Goal: Task Accomplishment & Management: Use online tool/utility

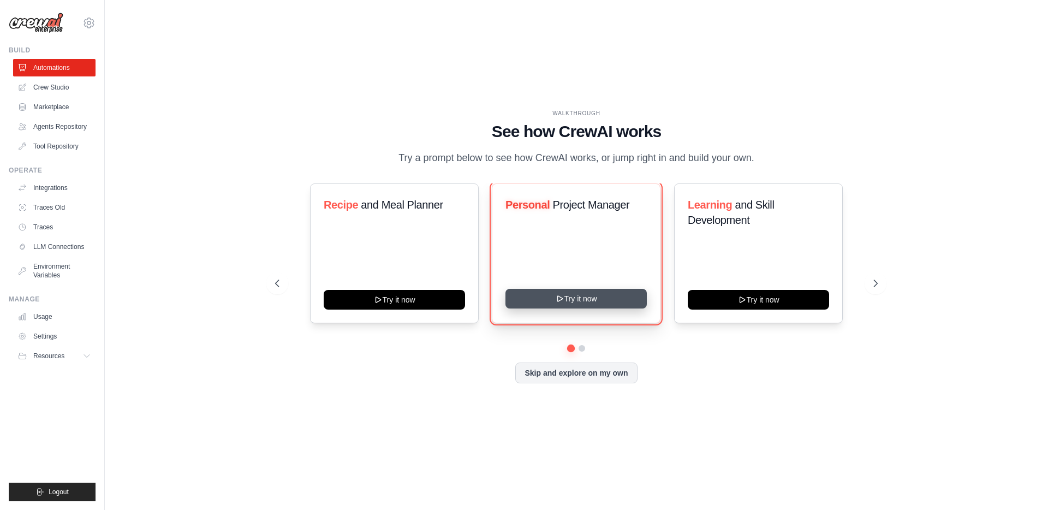
click at [555, 308] on button "Try it now" at bounding box center [575, 299] width 141 height 20
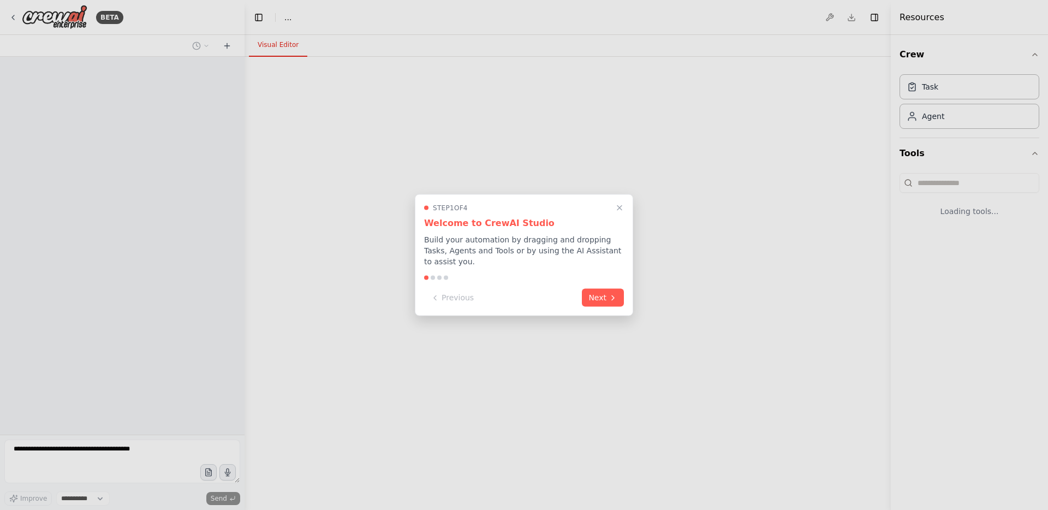
select select "****"
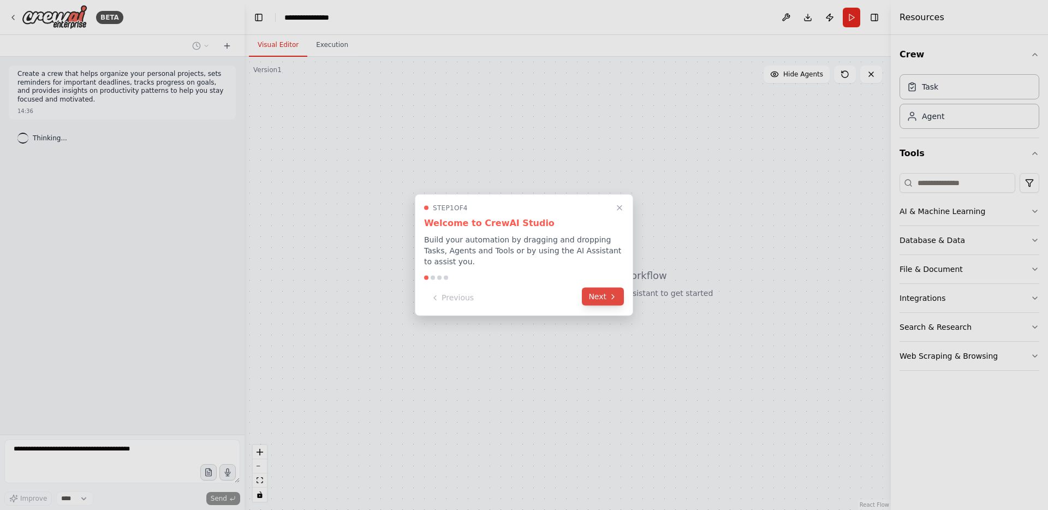
click at [605, 298] on button "Next" at bounding box center [603, 297] width 42 height 18
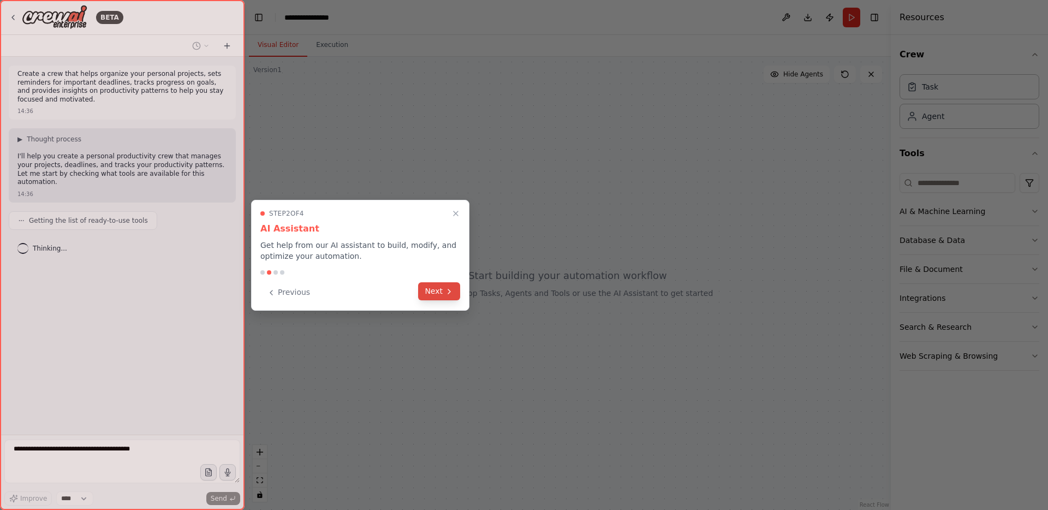
click at [445, 296] on button "Next" at bounding box center [439, 291] width 42 height 18
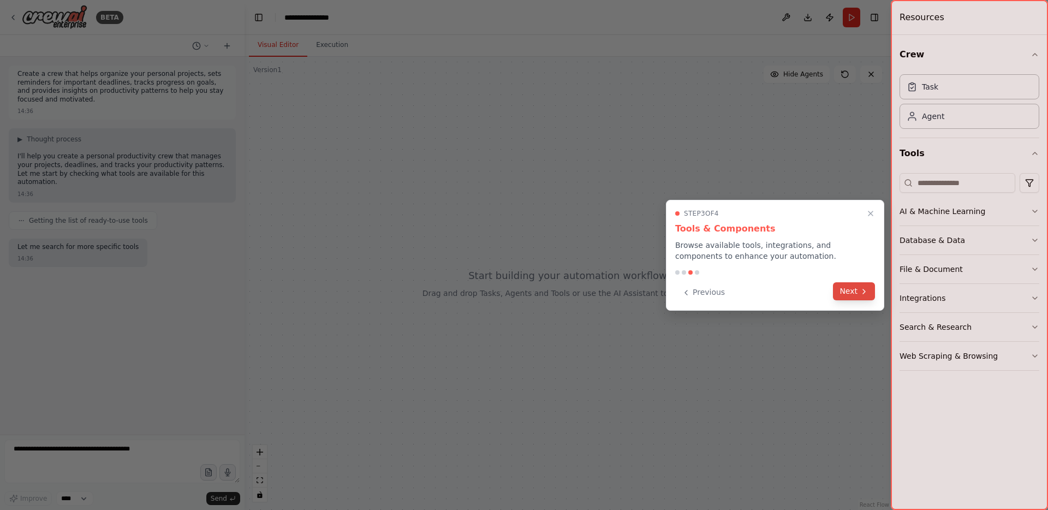
click at [862, 289] on icon at bounding box center [863, 291] width 9 height 9
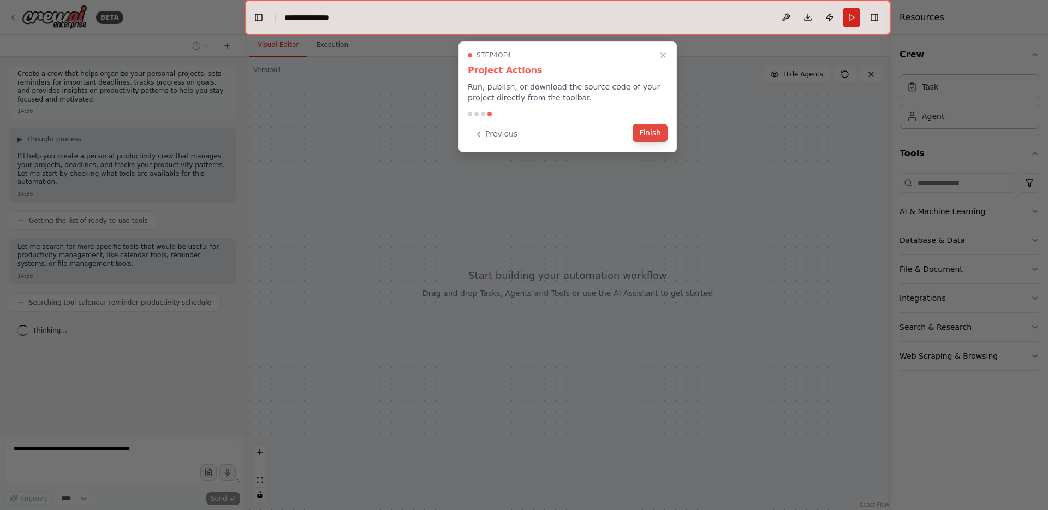
click at [659, 128] on button "Finish" at bounding box center [649, 133] width 35 height 18
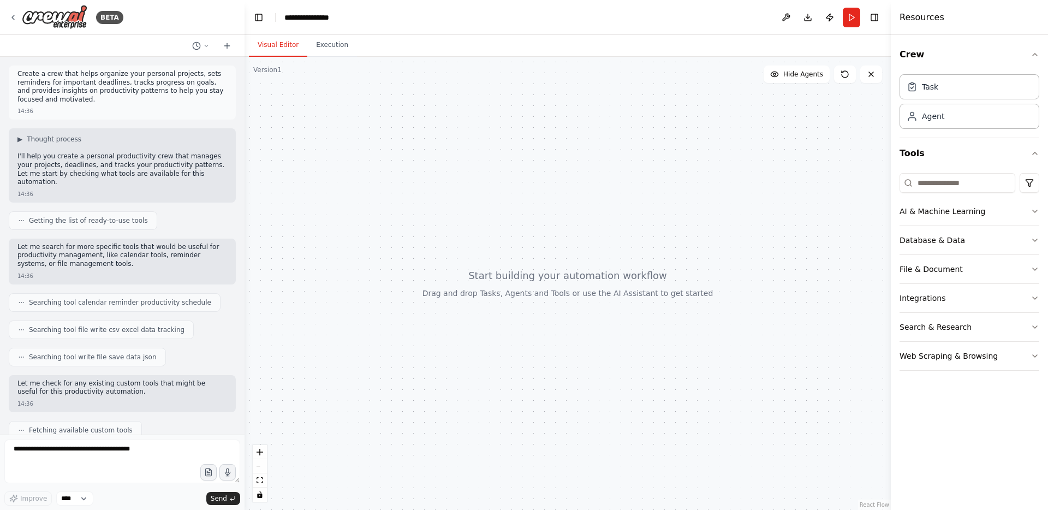
click at [487, 273] on div at bounding box center [567, 283] width 646 height 453
drag, startPoint x: 456, startPoint y: 297, endPoint x: 526, endPoint y: 231, distance: 96.1
click at [526, 231] on div at bounding box center [567, 283] width 646 height 453
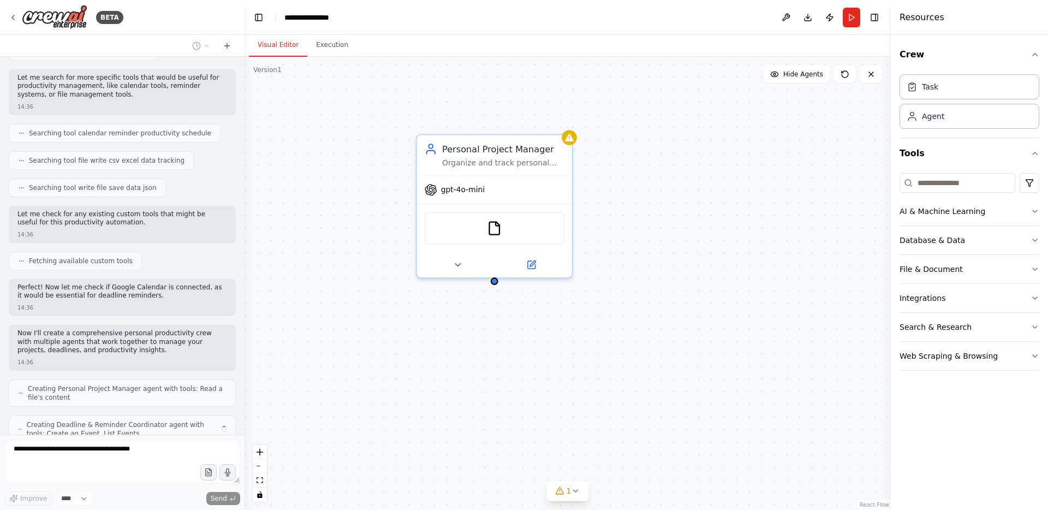
scroll to position [205, 0]
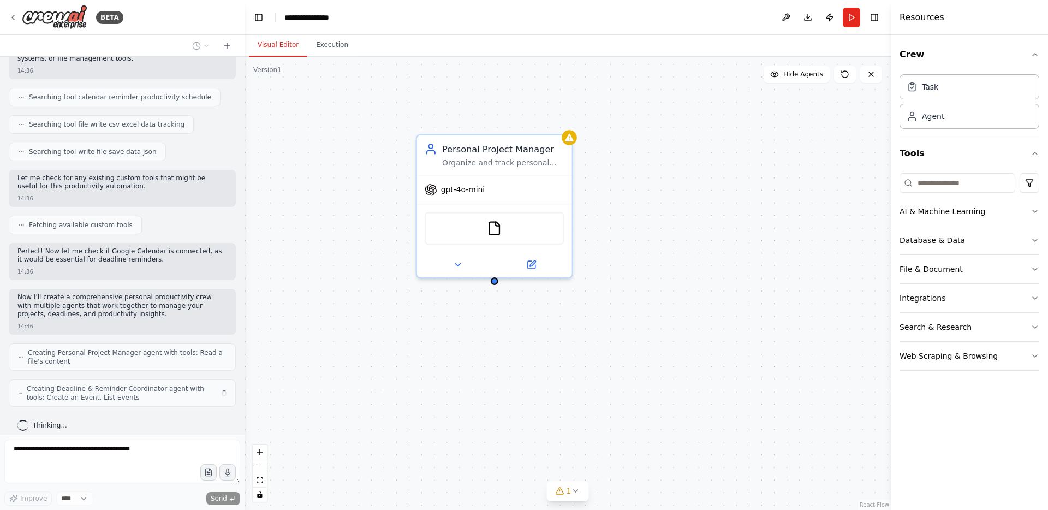
drag, startPoint x: 609, startPoint y: 243, endPoint x: 699, endPoint y: 379, distance: 163.0
click at [699, 379] on div "Personal Project Manager Organize and track personal projects by creating struc…" at bounding box center [567, 283] width 646 height 453
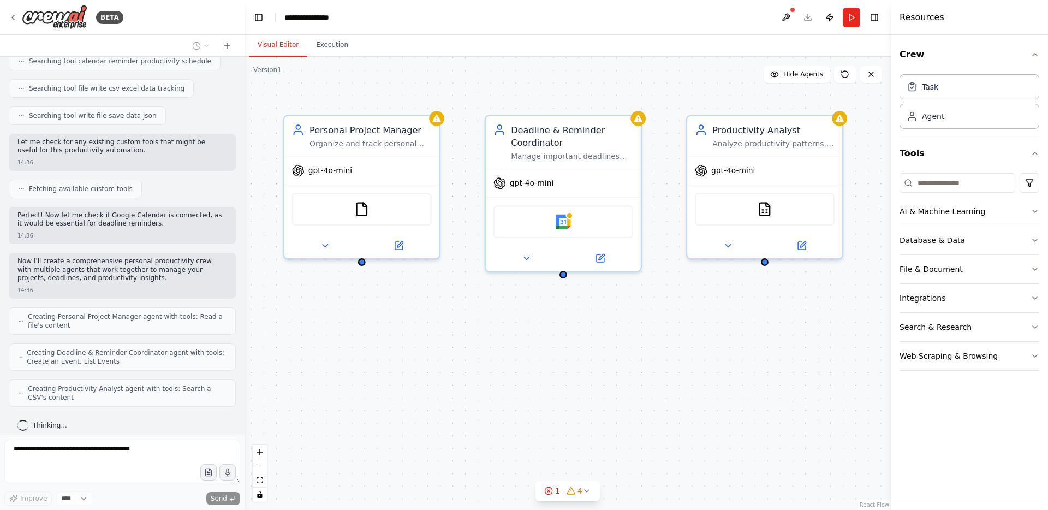
drag, startPoint x: 699, startPoint y: 379, endPoint x: 567, endPoint y: 360, distance: 133.9
click at [567, 360] on div "Personal Project Manager Organize and track personal projects by creating struc…" at bounding box center [567, 283] width 646 height 453
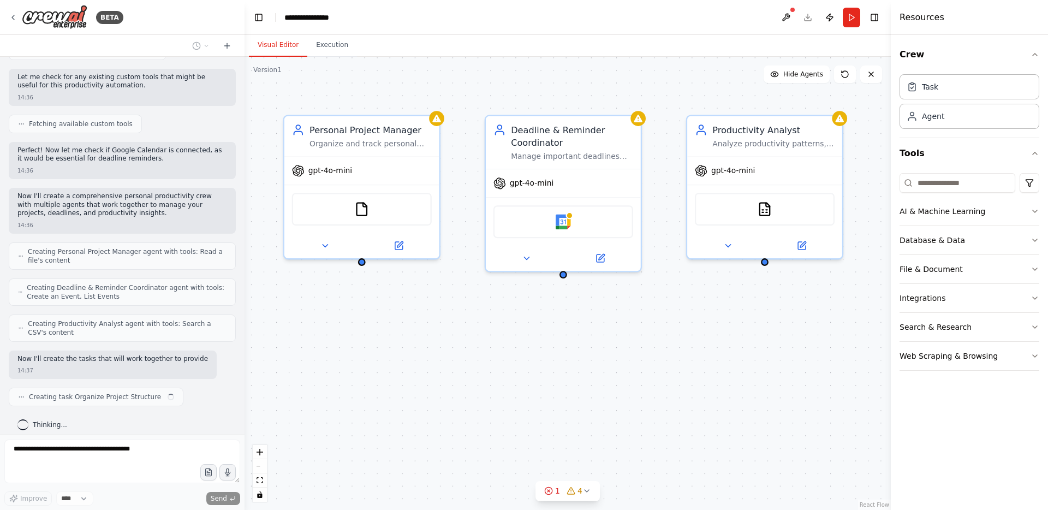
scroll to position [314, 0]
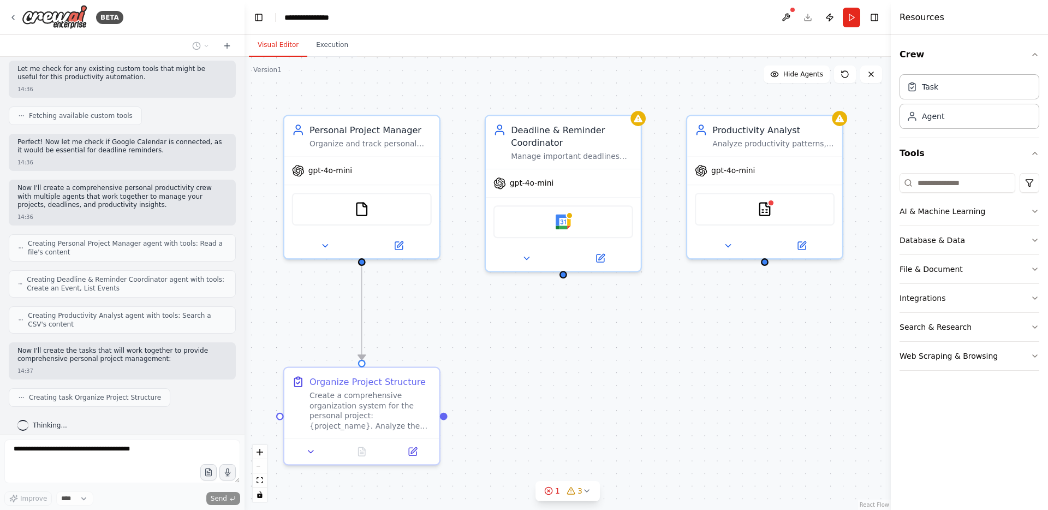
drag, startPoint x: 566, startPoint y: 380, endPoint x: 565, endPoint y: 300, distance: 80.8
click at [565, 300] on div ".deletable-edge-delete-btn { width: 20px; height: 20px; border: 0px solid #ffff…" at bounding box center [567, 283] width 646 height 453
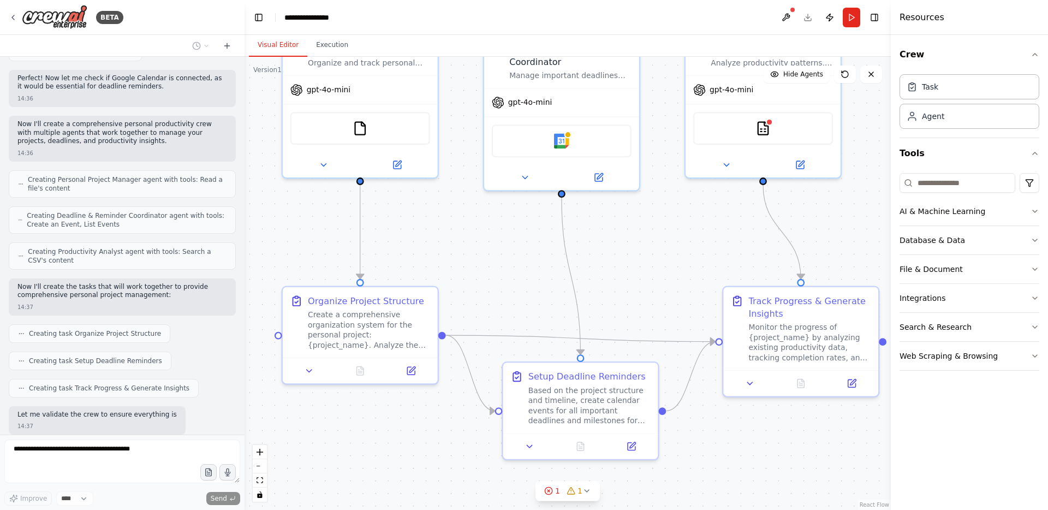
scroll to position [442, 0]
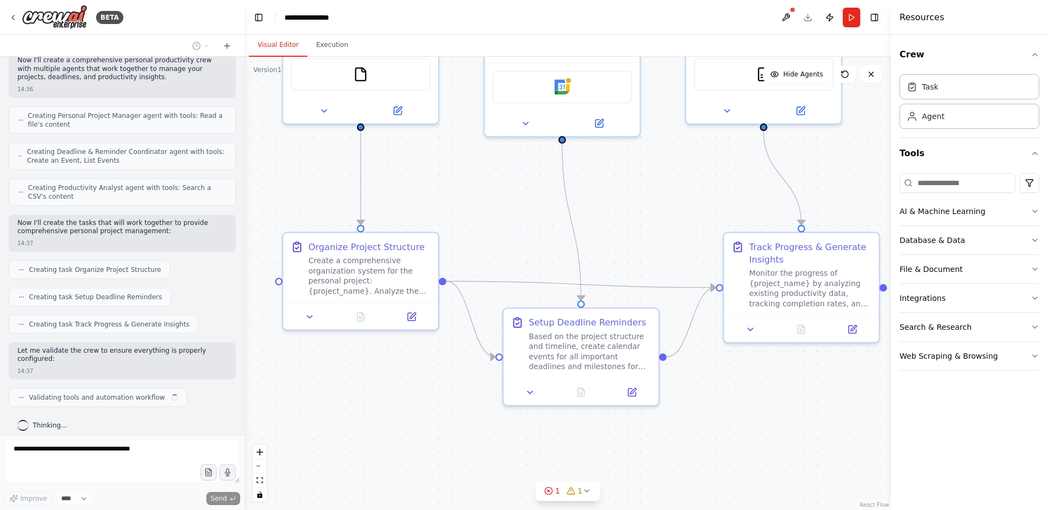
drag, startPoint x: 723, startPoint y: 434, endPoint x: 728, endPoint y: 379, distance: 54.7
click at [728, 379] on div ".deletable-edge-delete-btn { width: 20px; height: 20px; border: 0px solid #ffff…" at bounding box center [567, 283] width 646 height 453
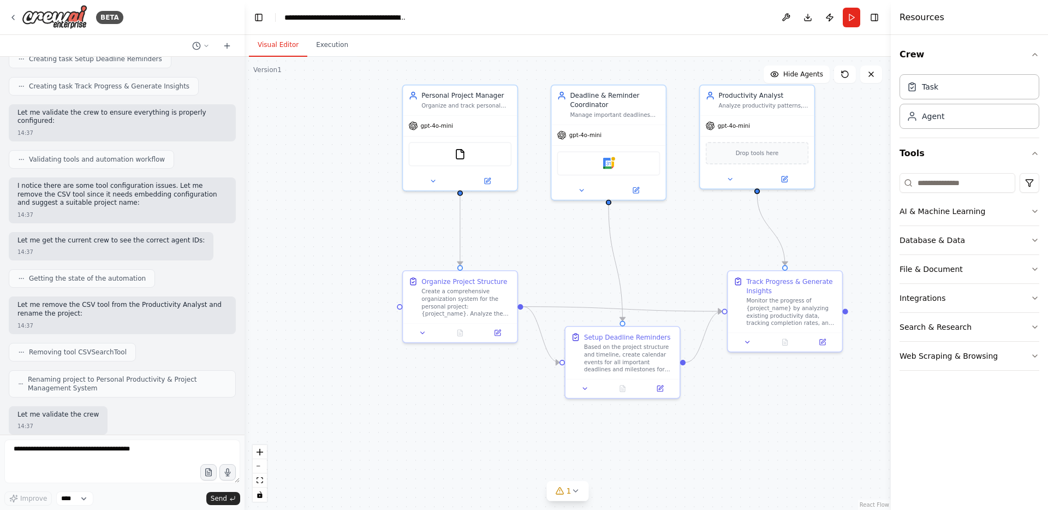
scroll to position [744, 0]
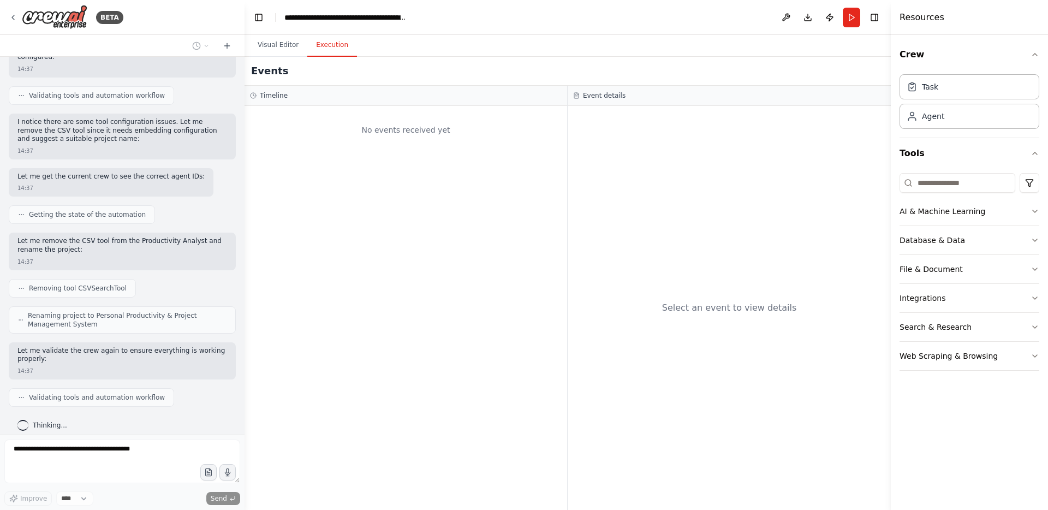
click at [331, 41] on button "Execution" at bounding box center [332, 45] width 50 height 23
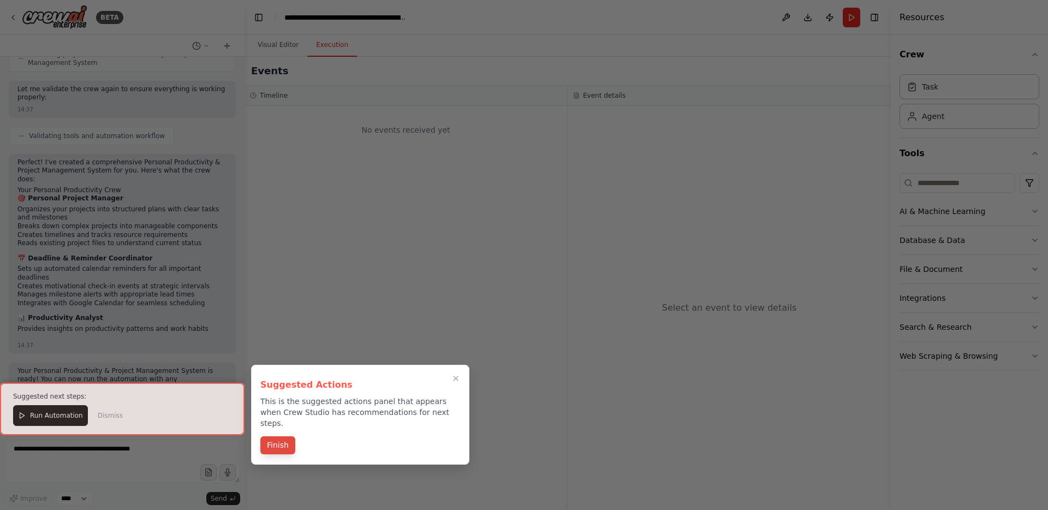
click at [280, 436] on button "Finish" at bounding box center [277, 445] width 35 height 18
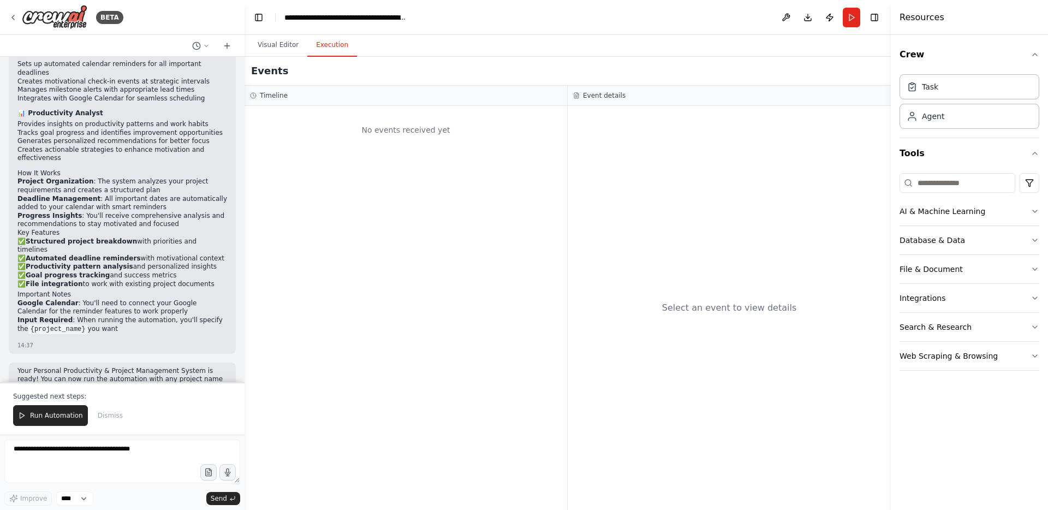
scroll to position [1218, 0]
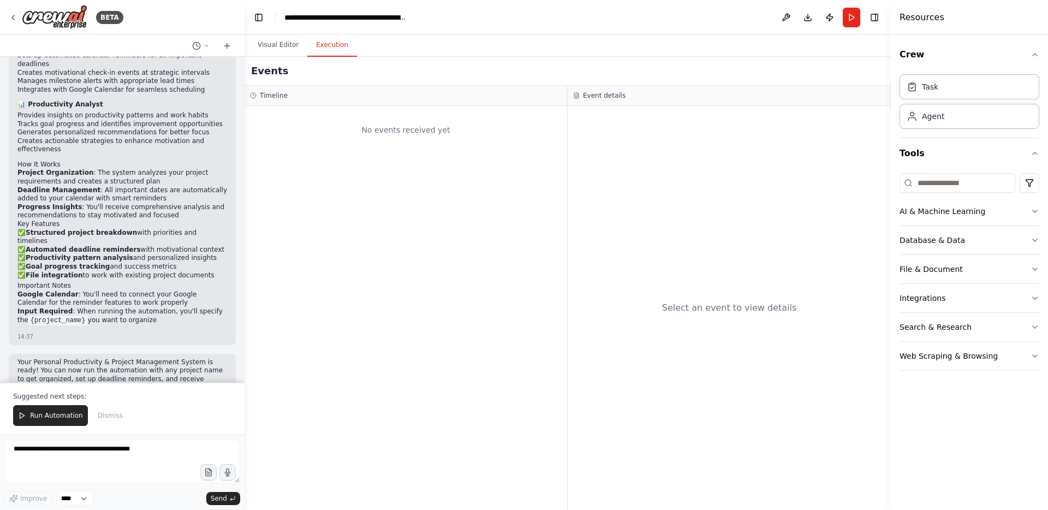
click at [913, 17] on h4 "Resources" at bounding box center [921, 17] width 45 height 13
click at [955, 95] on div "Task" at bounding box center [969, 86] width 140 height 25
click at [959, 83] on div "Task" at bounding box center [969, 86] width 140 height 25
click at [950, 112] on div "Agent" at bounding box center [969, 115] width 140 height 25
click at [1030, 213] on icon "button" at bounding box center [1034, 211] width 9 height 9
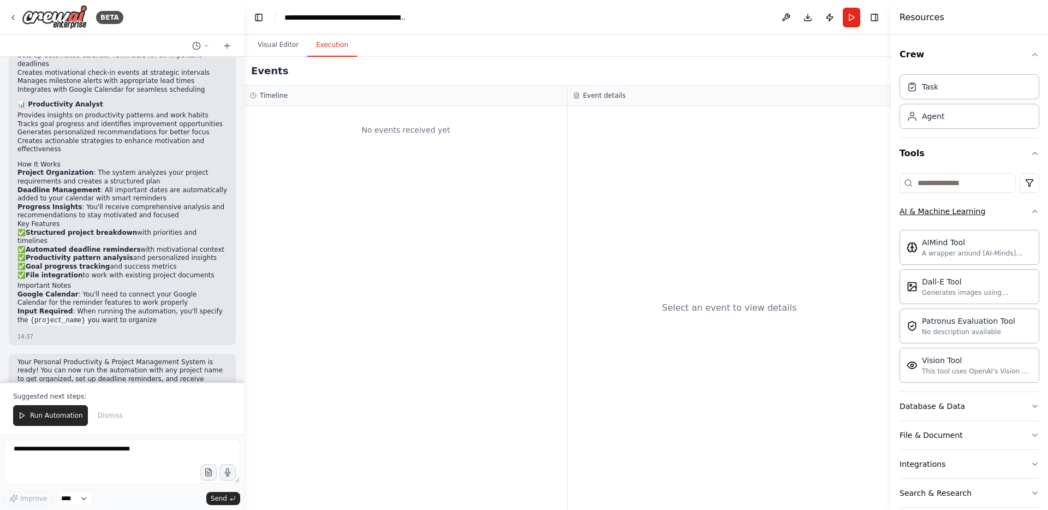
click at [1030, 213] on icon "button" at bounding box center [1034, 211] width 9 height 9
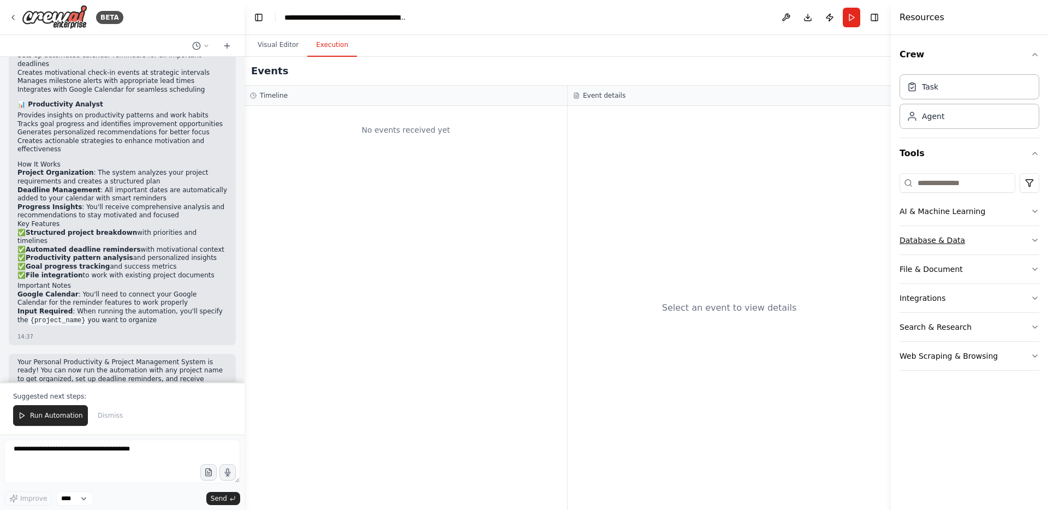
click at [1037, 237] on icon "button" at bounding box center [1034, 240] width 9 height 9
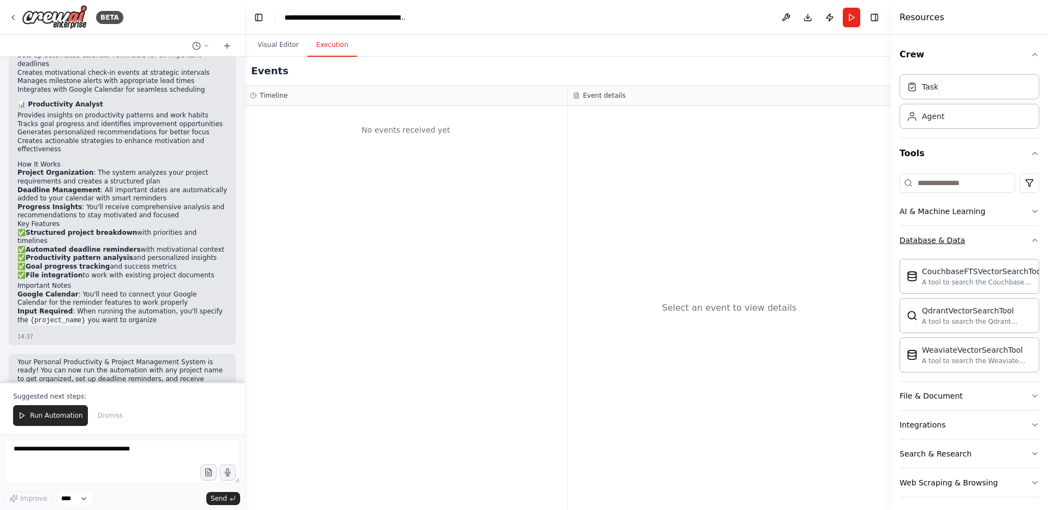
click at [1037, 237] on icon "button" at bounding box center [1034, 240] width 9 height 9
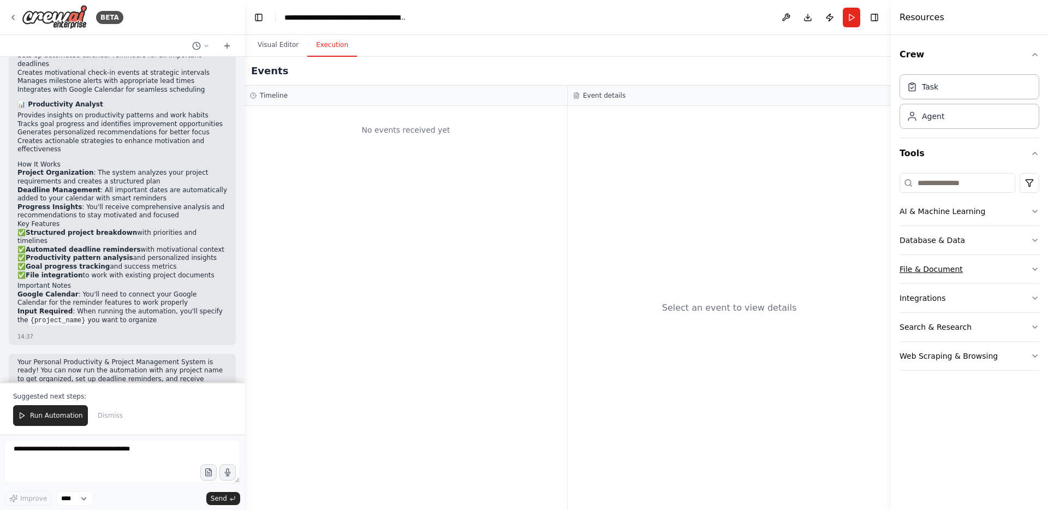
click at [1028, 266] on button "File & Document" at bounding box center [969, 269] width 140 height 28
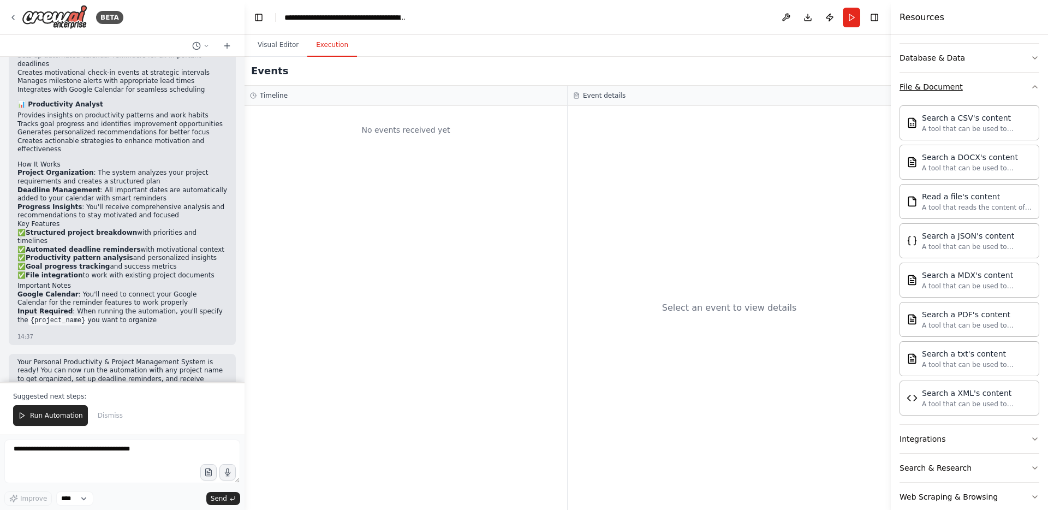
scroll to position [7, 0]
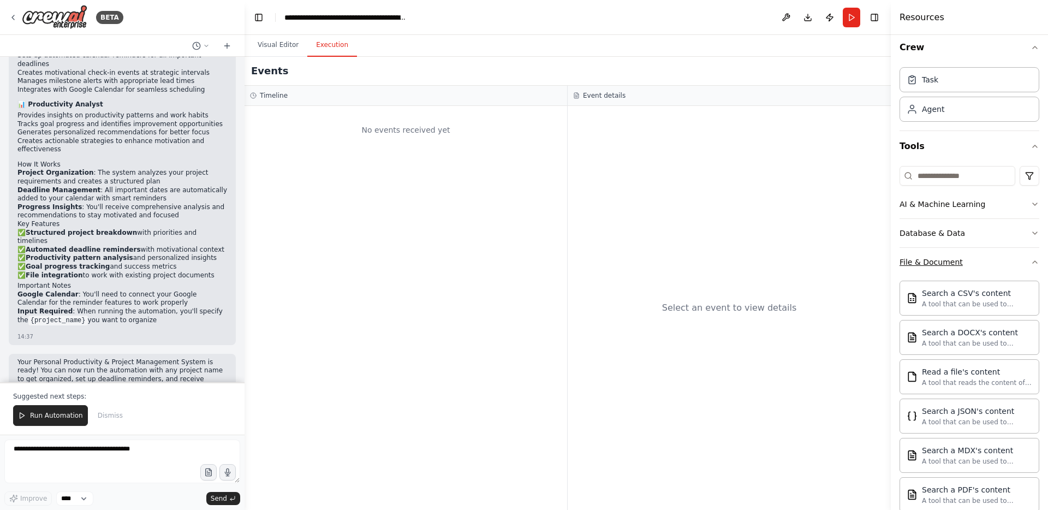
click at [1028, 255] on button "File & Document" at bounding box center [969, 262] width 140 height 28
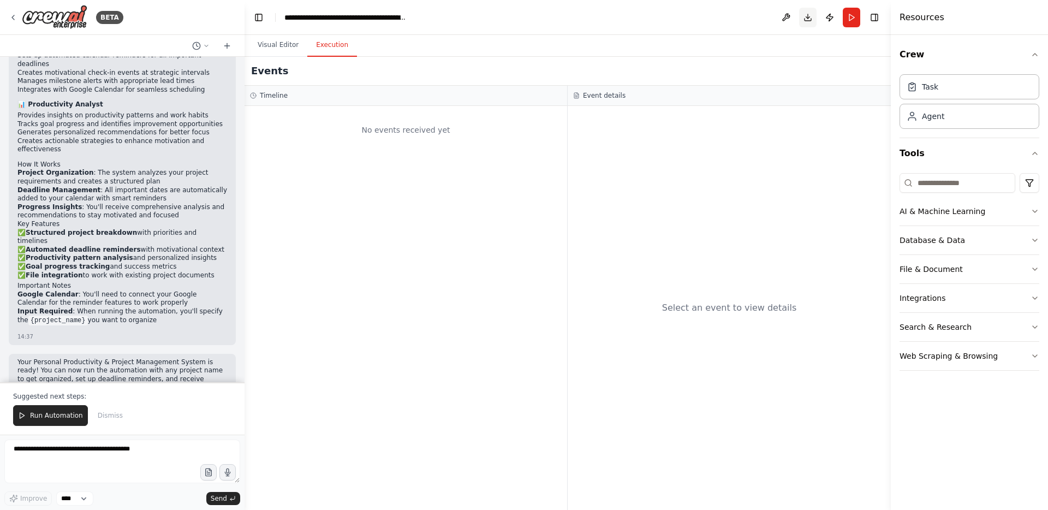
click at [802, 19] on button "Download" at bounding box center [807, 18] width 17 height 20
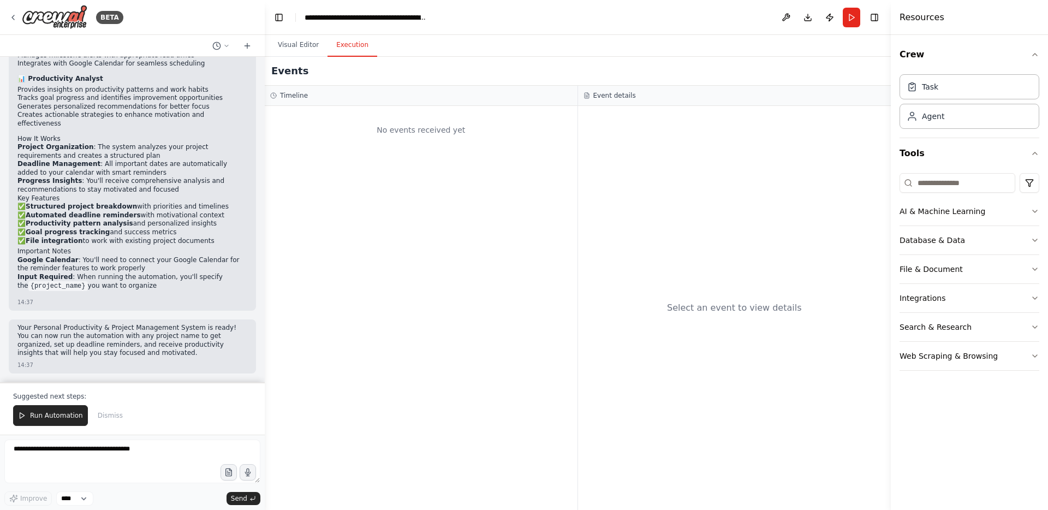
scroll to position [1081, 0]
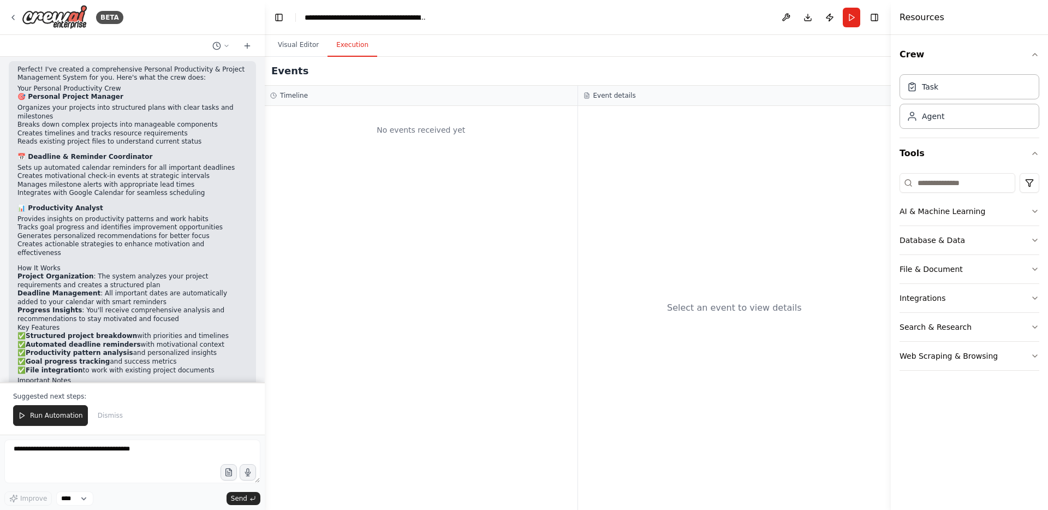
drag, startPoint x: 244, startPoint y: 194, endPoint x: 344, endPoint y: 190, distance: 100.5
click at [344, 190] on div "BETA Create a crew that helps organize your personal projects, sets reminders f…" at bounding box center [524, 255] width 1048 height 510
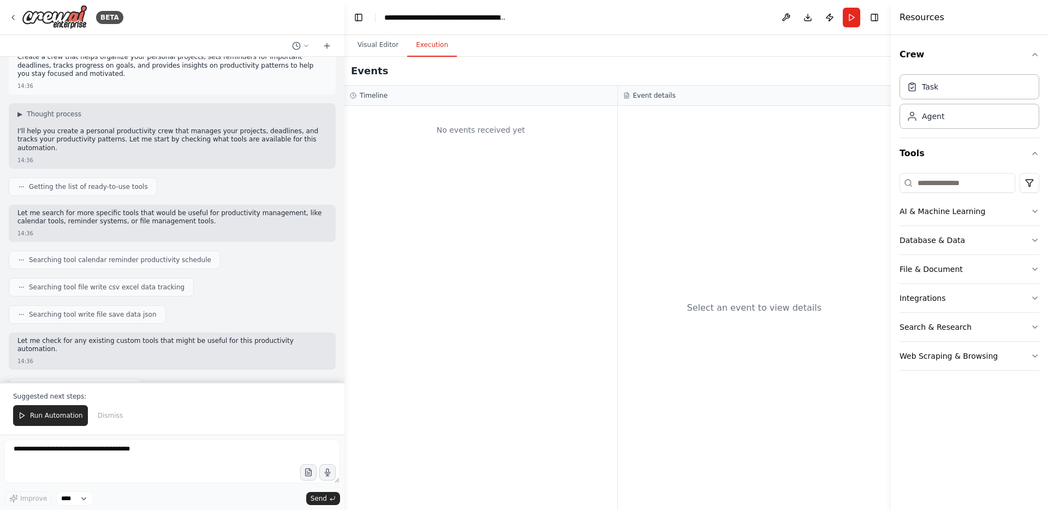
scroll to position [0, 0]
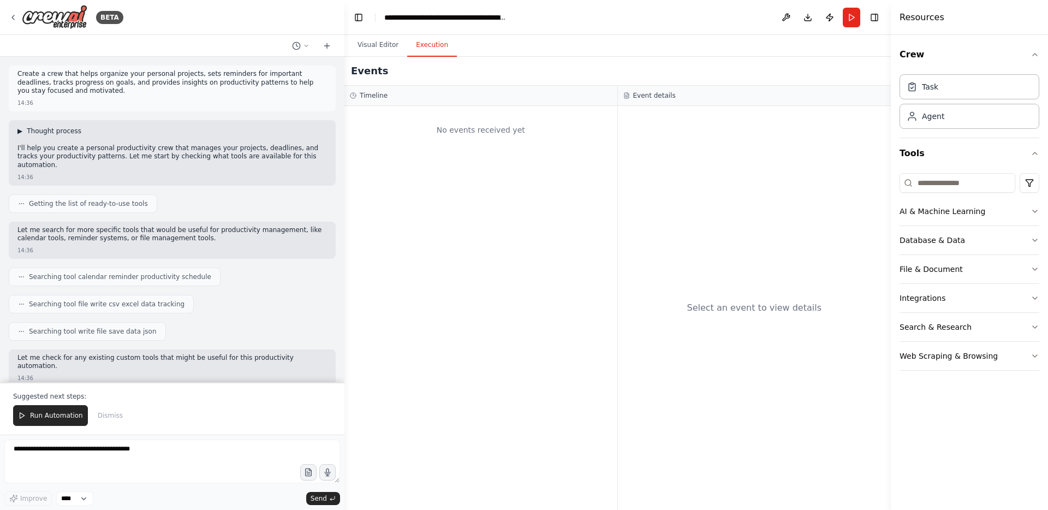
click at [20, 132] on span "▶" at bounding box center [19, 131] width 5 height 9
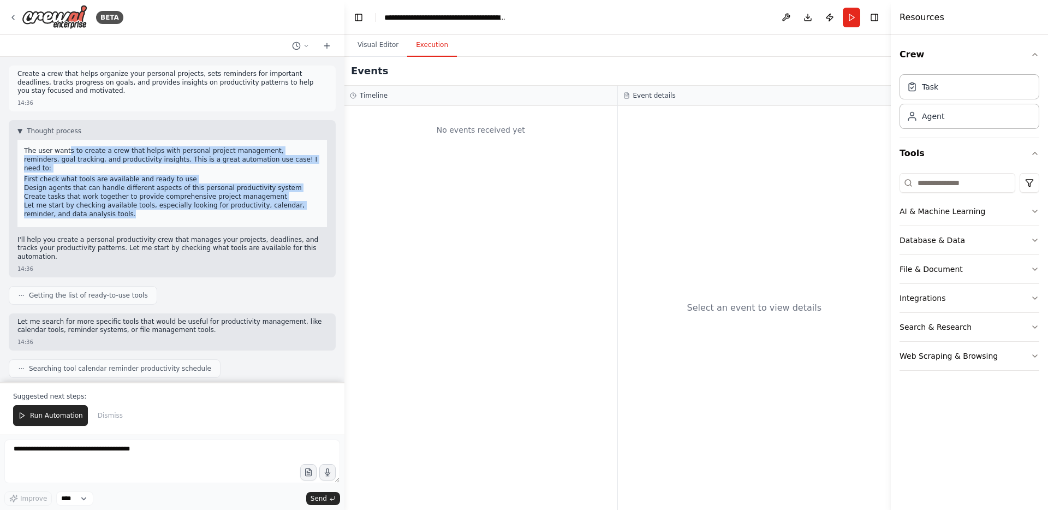
drag, startPoint x: 67, startPoint y: 153, endPoint x: 155, endPoint y: 211, distance: 106.1
click at [155, 211] on div "The user wants to create a crew that helps with personal project management, re…" at bounding box center [171, 183] width 309 height 87
click at [325, 46] on icon at bounding box center [326, 45] width 9 height 9
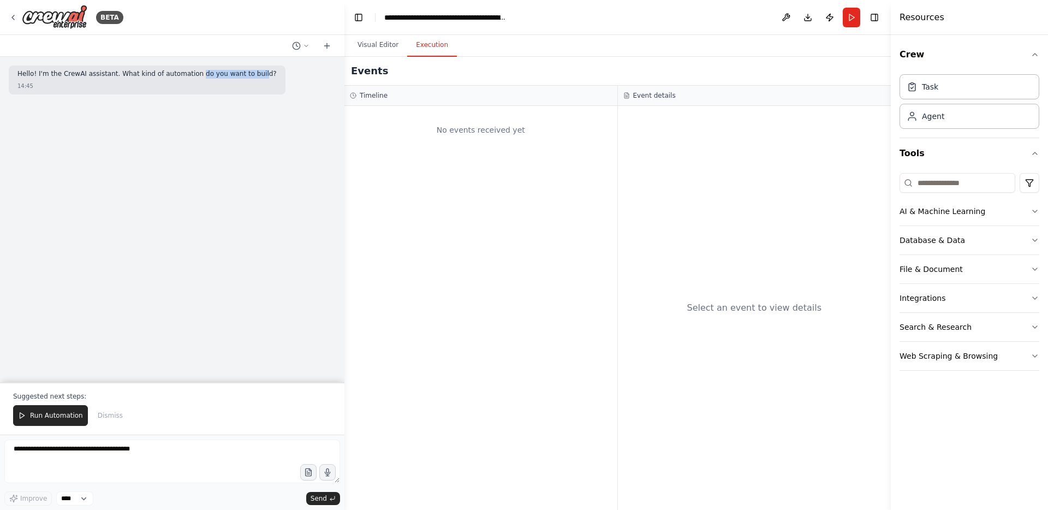
drag, startPoint x: 192, startPoint y: 75, endPoint x: 271, endPoint y: 77, distance: 79.1
click at [262, 76] on div "Hello! I'm the CrewAI assistant. What kind of automation do you want to build? …" at bounding box center [147, 79] width 277 height 29
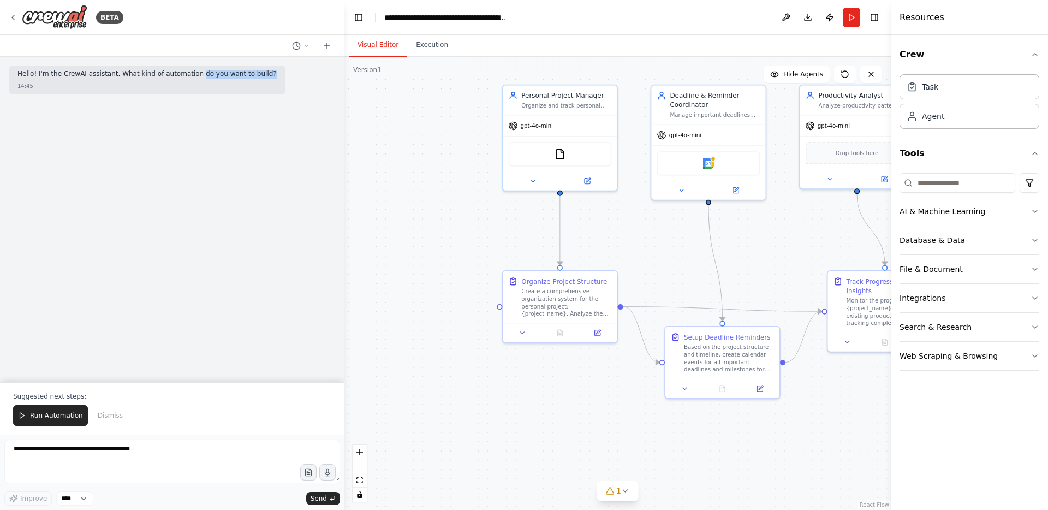
click at [371, 48] on button "Visual Editor" at bounding box center [378, 45] width 58 height 23
click at [582, 108] on div "Personal Project Manager Organize and track personal projects by creating struc…" at bounding box center [559, 97] width 114 height 29
click at [564, 287] on div "Create a comprehensive organization system for the personal project: {project_n…" at bounding box center [566, 300] width 90 height 29
click at [18, 19] on div "BETA" at bounding box center [66, 17] width 115 height 25
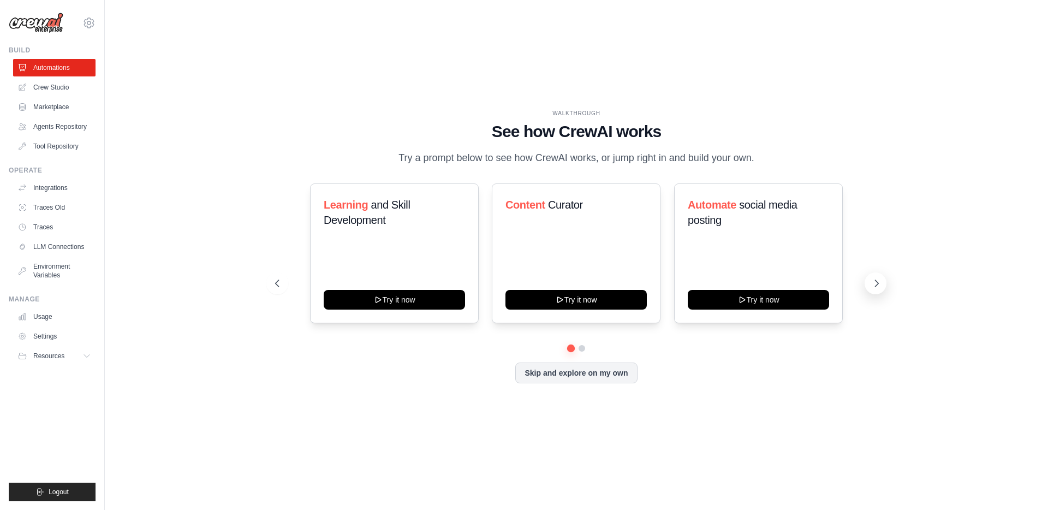
click at [875, 289] on icon at bounding box center [876, 283] width 11 height 11
click at [52, 87] on link "Crew Studio" at bounding box center [55, 87] width 82 height 17
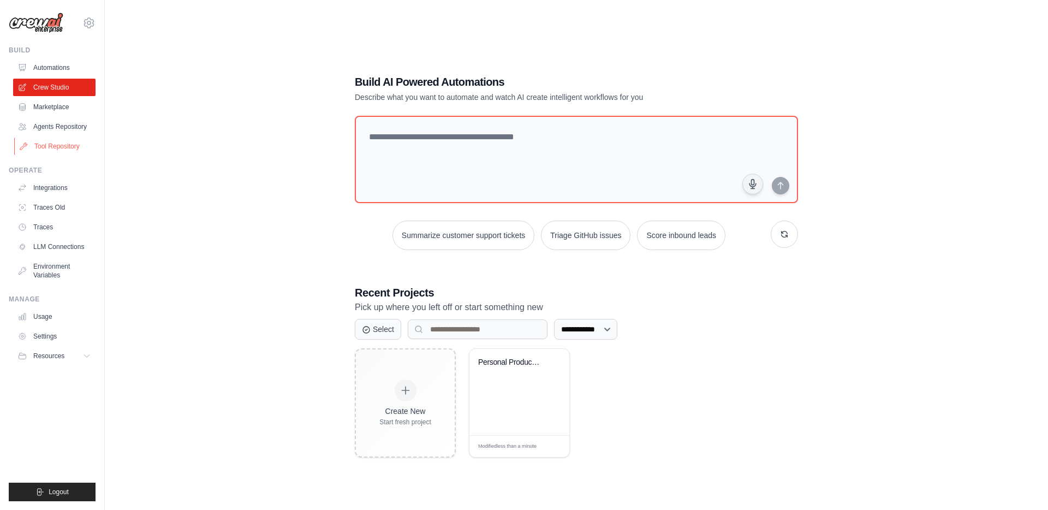
click at [58, 147] on link "Tool Repository" at bounding box center [55, 145] width 82 height 17
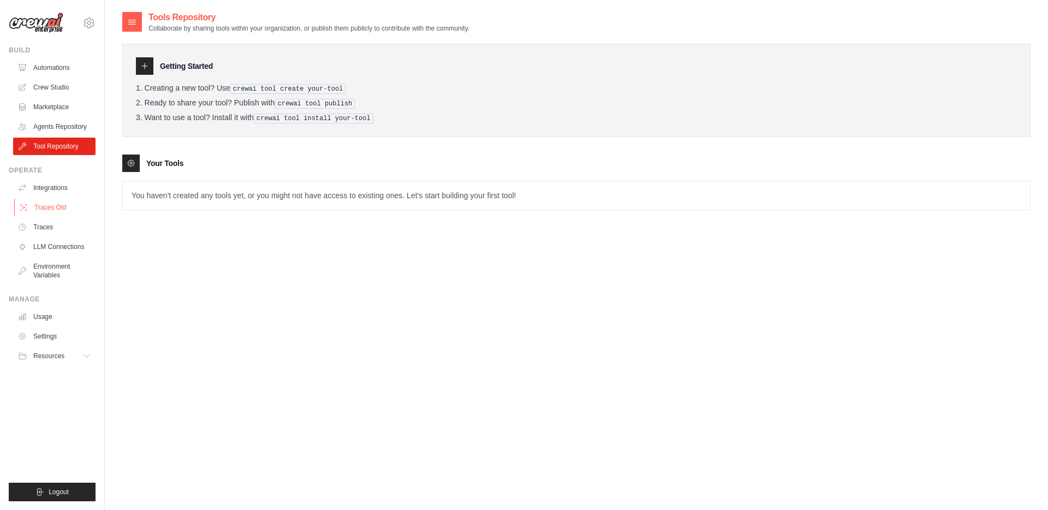
click at [53, 206] on link "Traces Old" at bounding box center [55, 207] width 82 height 17
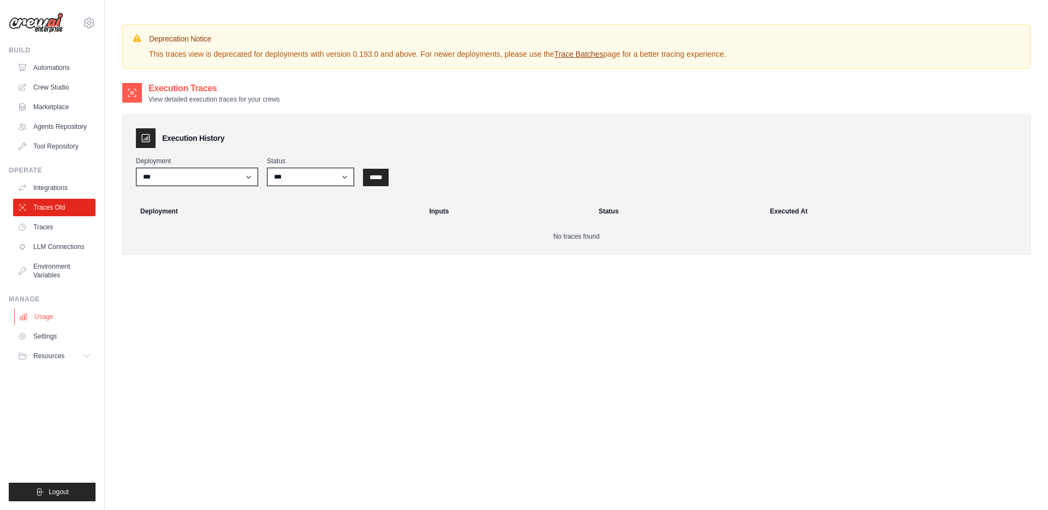
click at [78, 312] on link "Usage" at bounding box center [55, 316] width 82 height 17
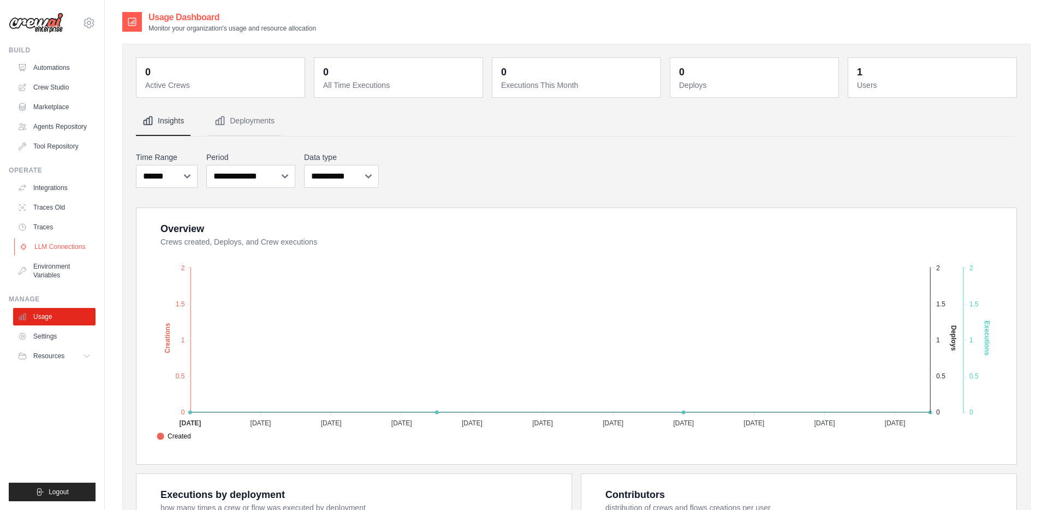
click at [57, 248] on link "LLM Connections" at bounding box center [55, 246] width 82 height 17
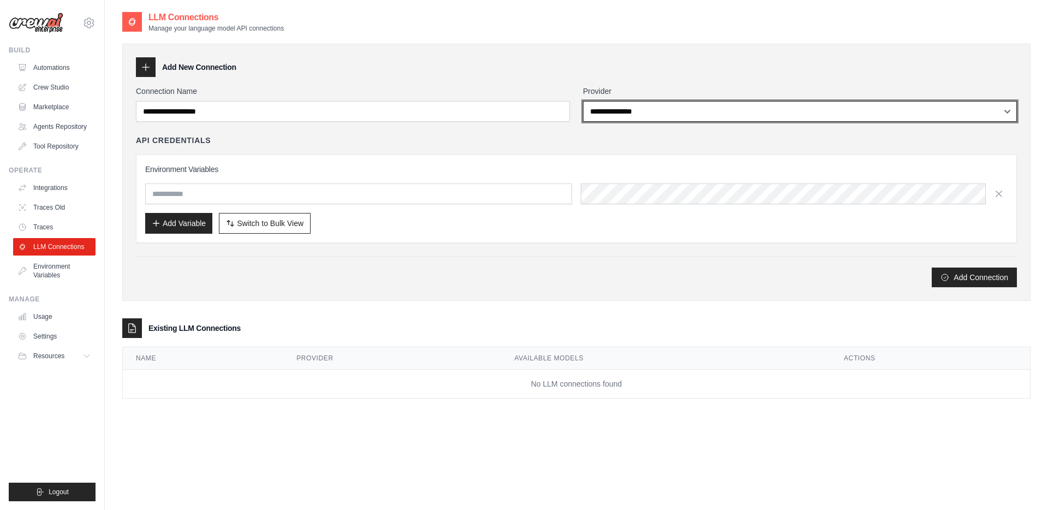
click at [632, 106] on select "**********" at bounding box center [800, 111] width 434 height 21
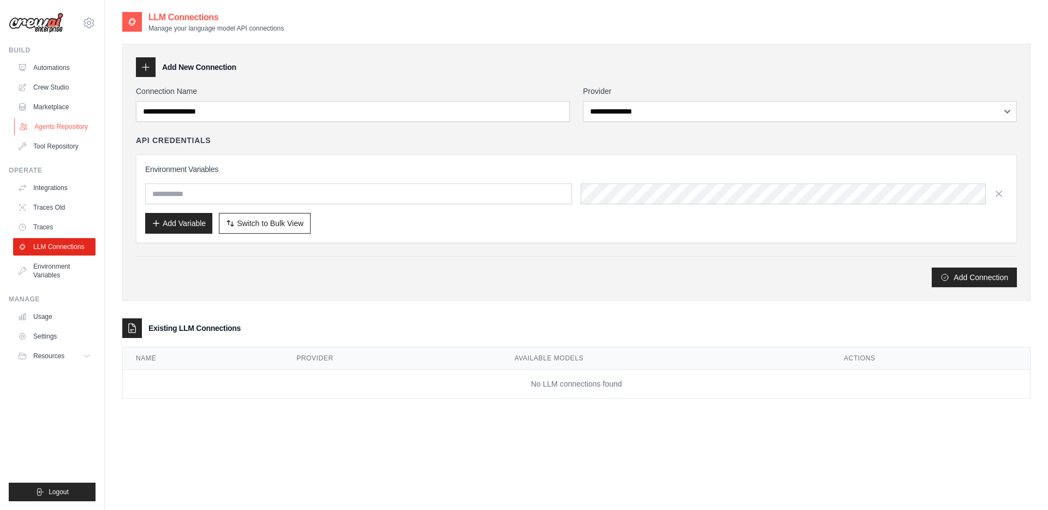
click at [61, 128] on link "Agents Repository" at bounding box center [55, 126] width 82 height 17
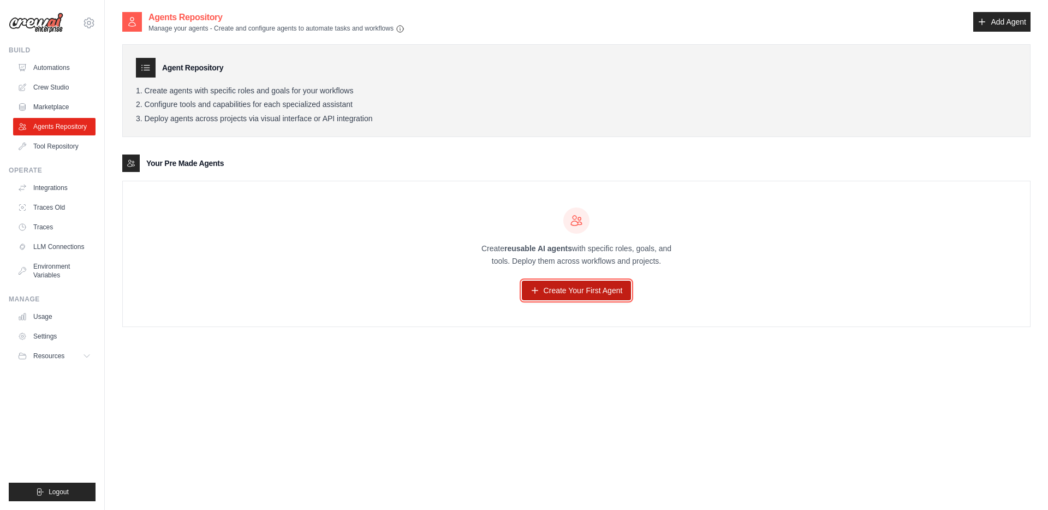
click at [549, 290] on link "Create Your First Agent" at bounding box center [577, 290] width 110 height 20
click at [1015, 21] on link "Add Agent" at bounding box center [1001, 22] width 57 height 20
